Goal: Obtain resource: Download file/media

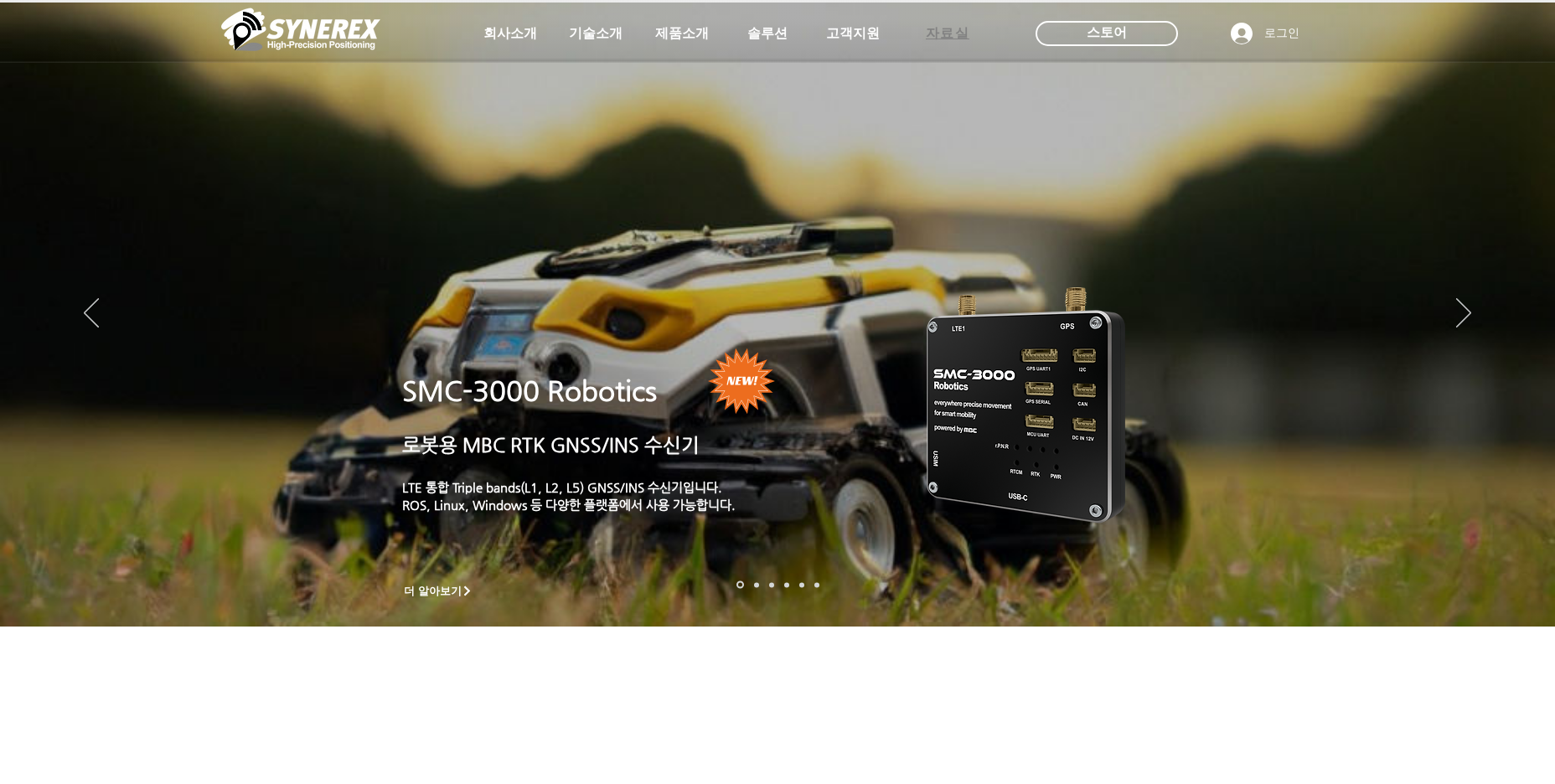
click at [957, 33] on span "자료실" at bounding box center [948, 33] width 45 height 18
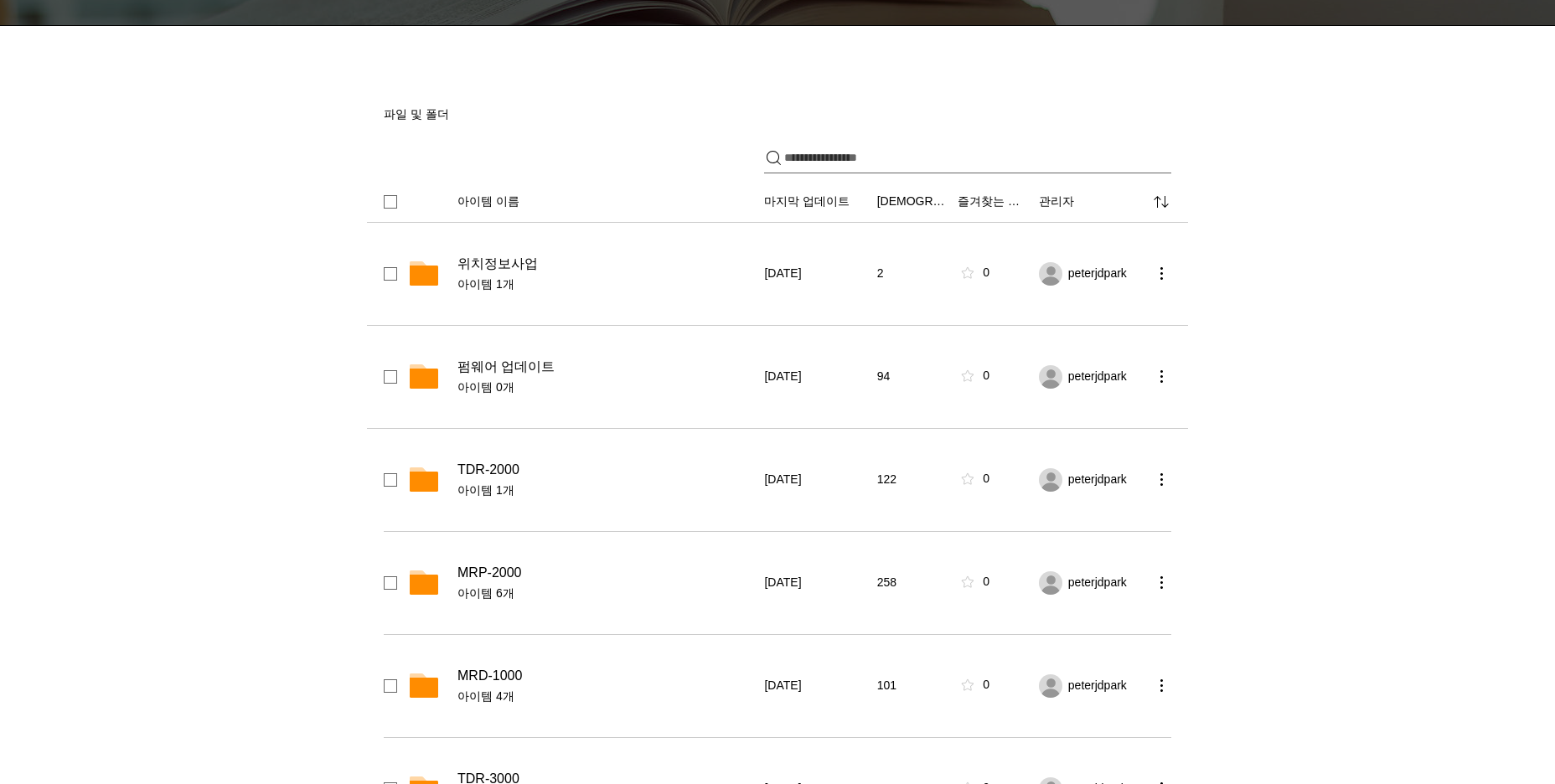
scroll to position [224, 0]
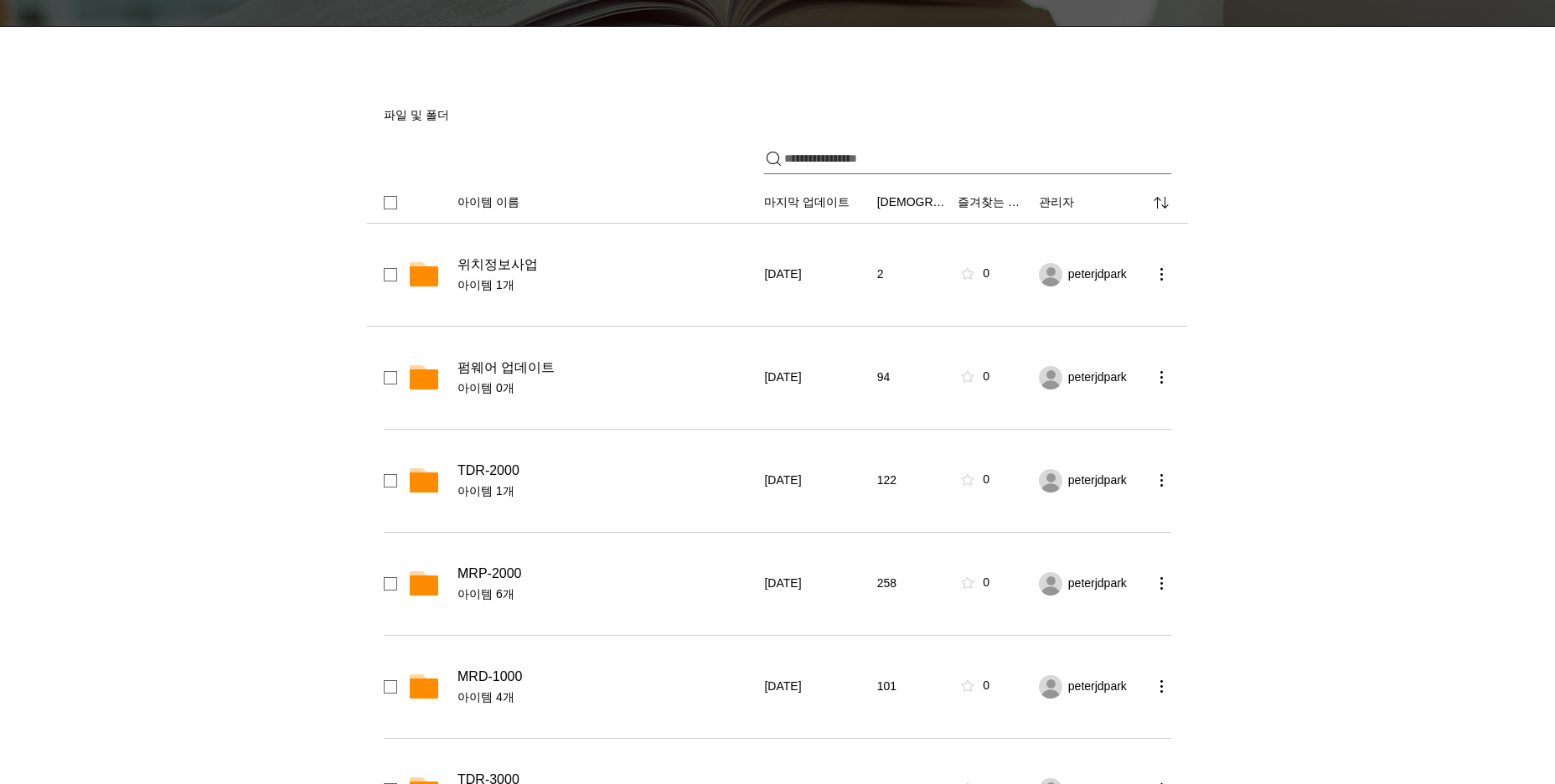
click at [499, 262] on span "위치정보사업" at bounding box center [498, 265] width 81 height 17
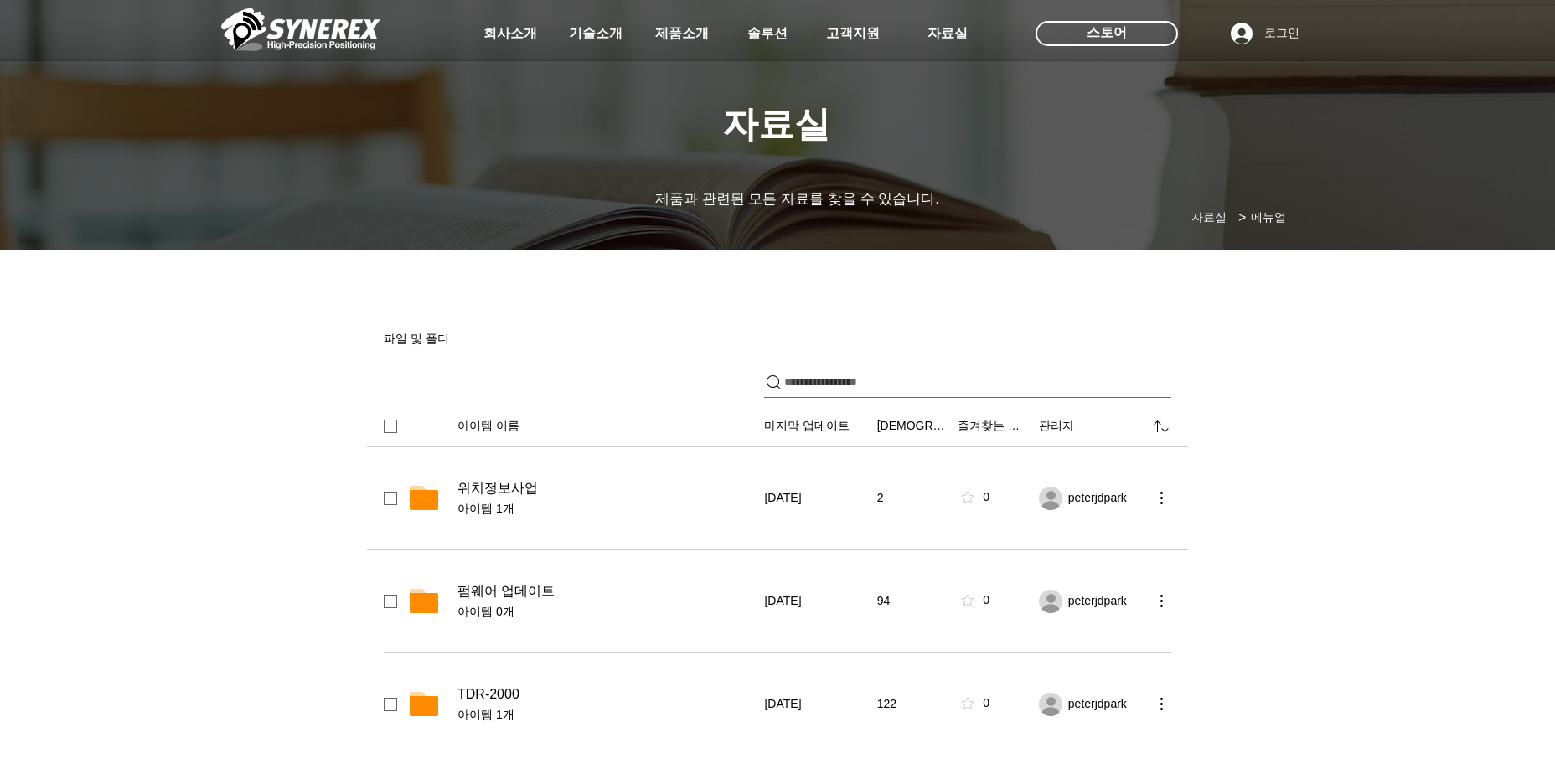
scroll to position [0, 0]
